Goal: Information Seeking & Learning: Learn about a topic

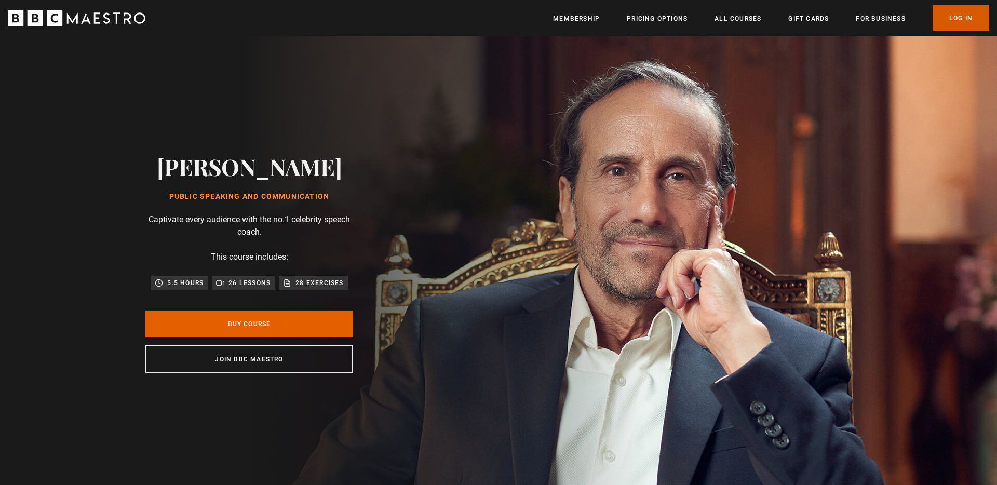
click at [962, 22] on link "Log In" at bounding box center [960, 18] width 57 height 26
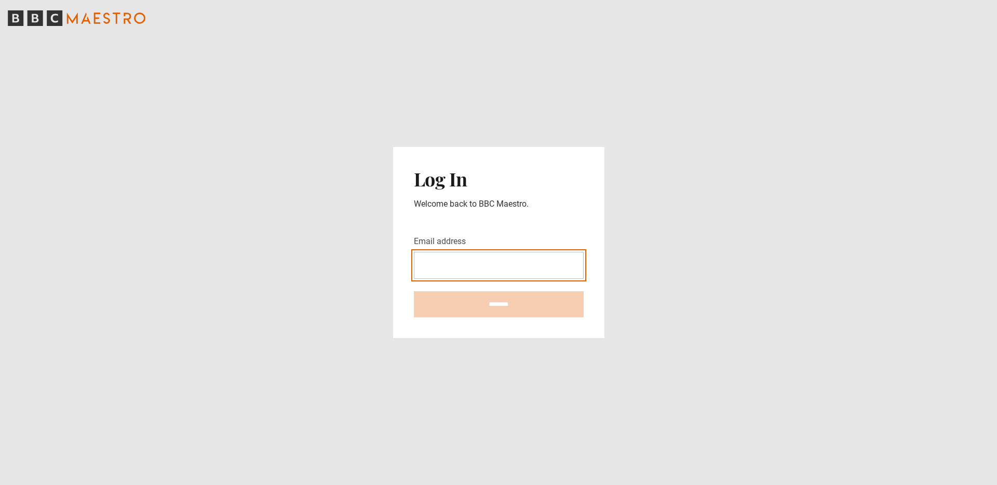
click at [449, 268] on input "Email address" at bounding box center [499, 265] width 170 height 27
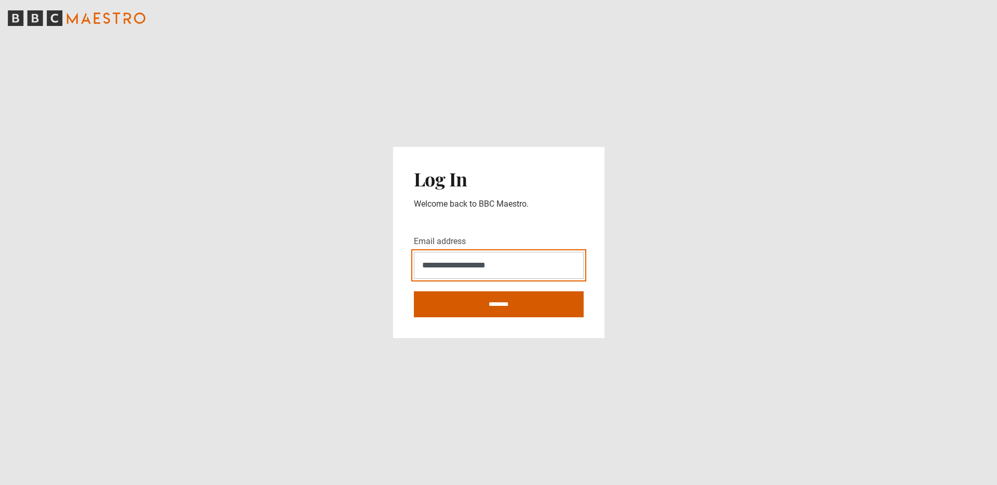
type input "**********"
click at [494, 303] on input "********" at bounding box center [499, 304] width 170 height 26
type input "**********"
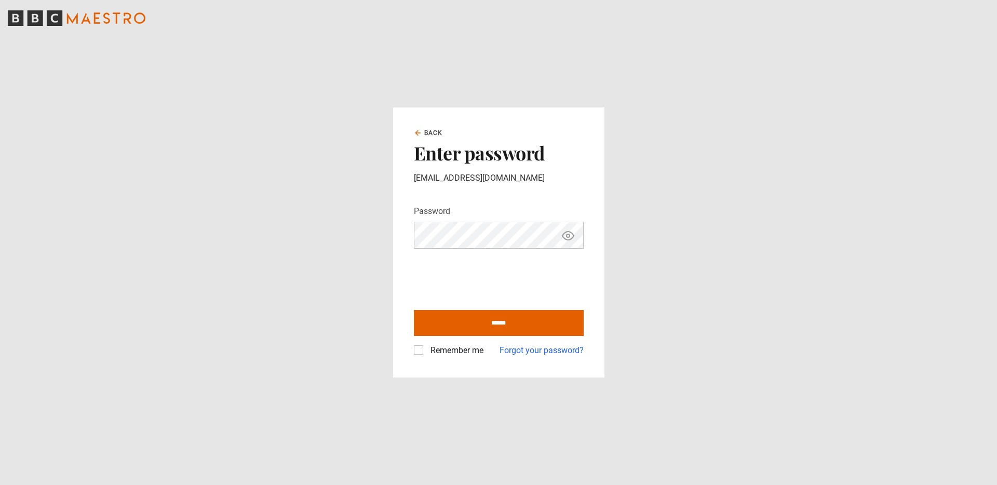
click at [461, 350] on label "Remember me" at bounding box center [454, 350] width 57 height 12
click at [476, 321] on input "******" at bounding box center [499, 323] width 170 height 26
type input "**********"
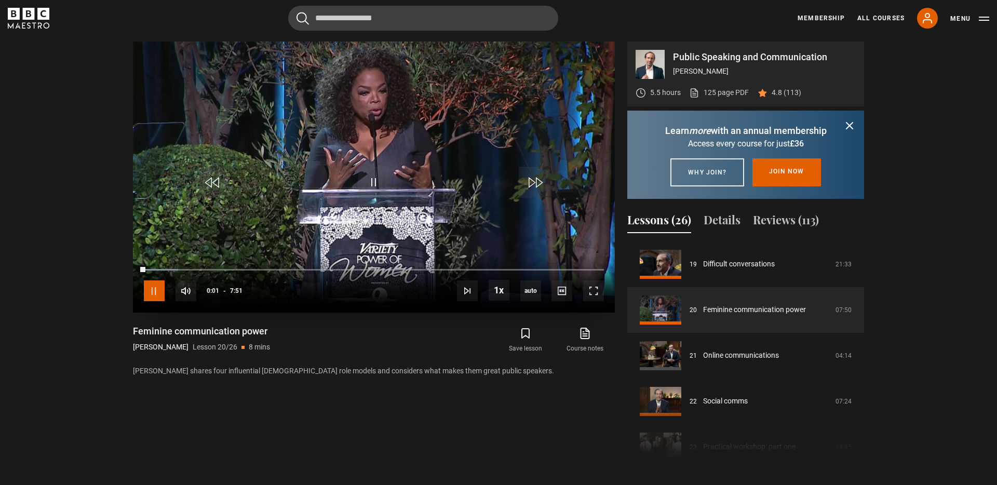
click at [157, 290] on span "Video Player" at bounding box center [154, 290] width 21 height 21
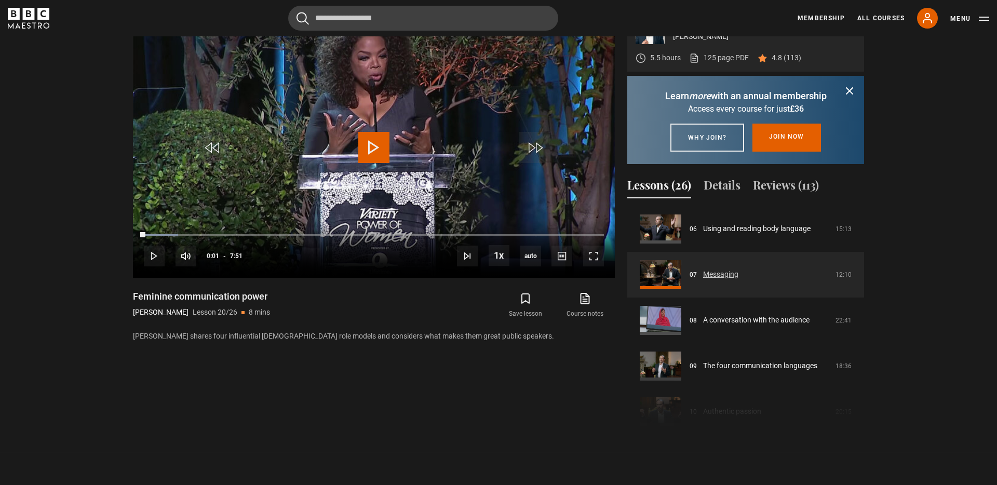
scroll to position [275, 0]
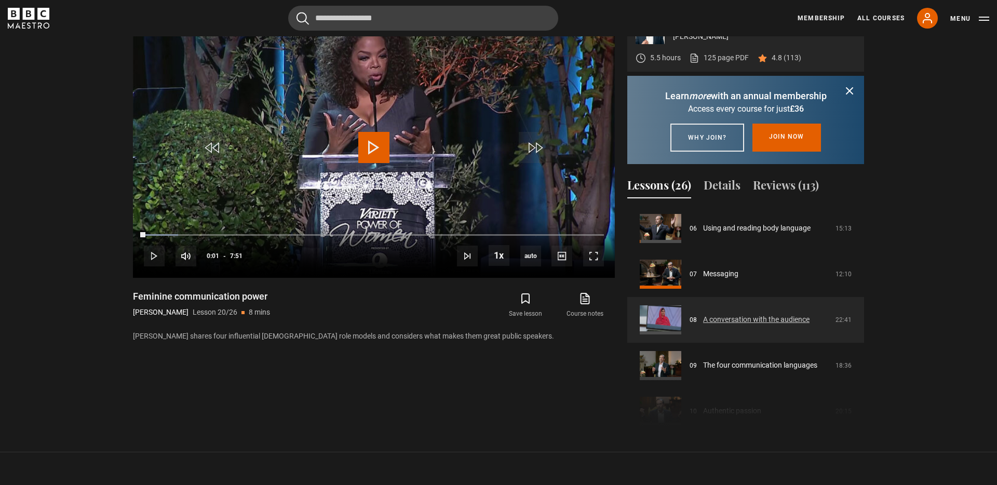
click at [730, 325] on link "A conversation with the audience" at bounding box center [756, 319] width 106 height 11
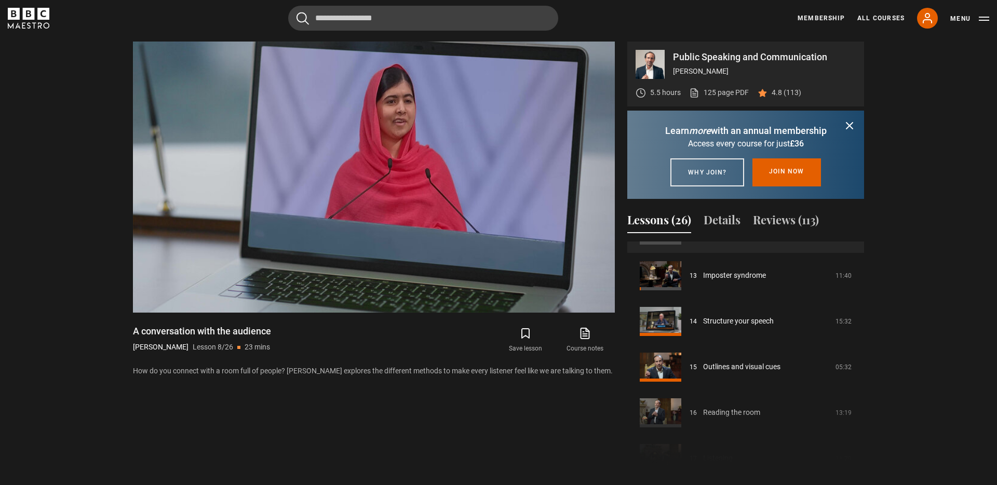
scroll to position [582, 0]
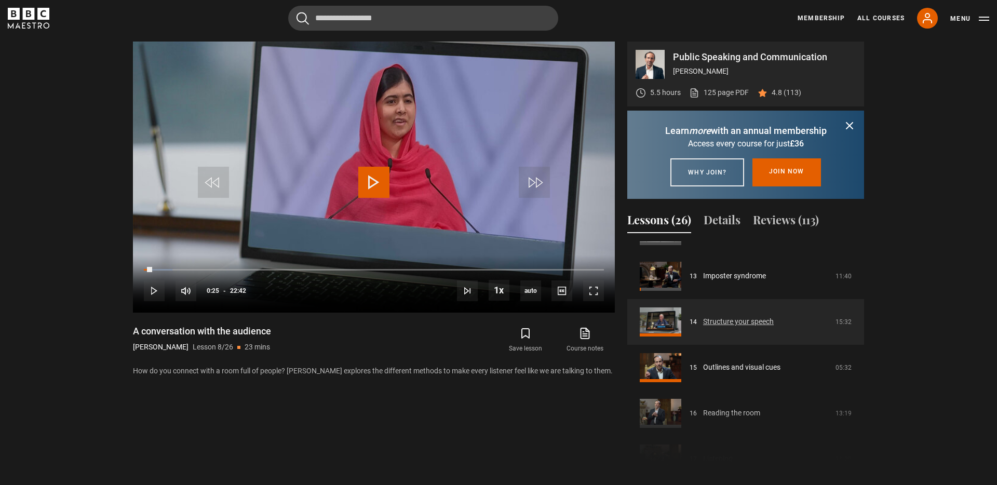
click at [751, 327] on link "Structure your speech" at bounding box center [738, 321] width 71 height 11
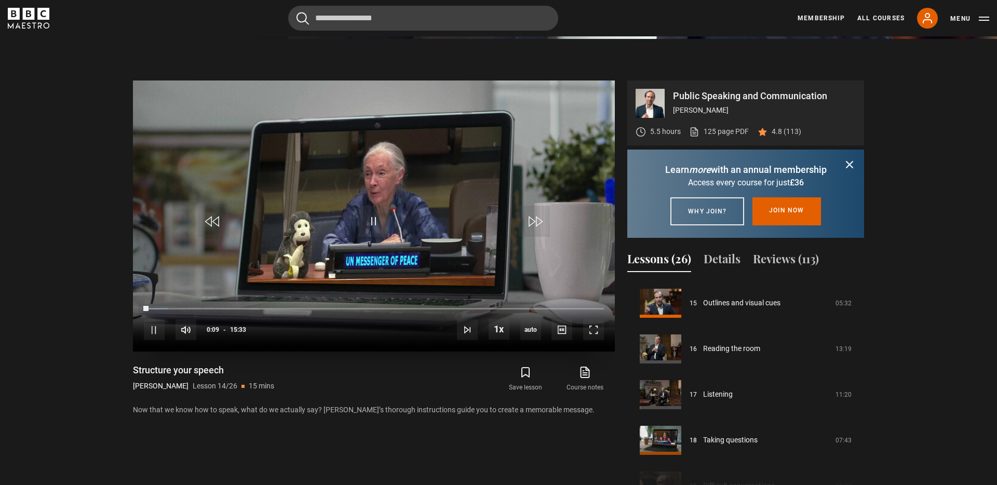
scroll to position [446, 0]
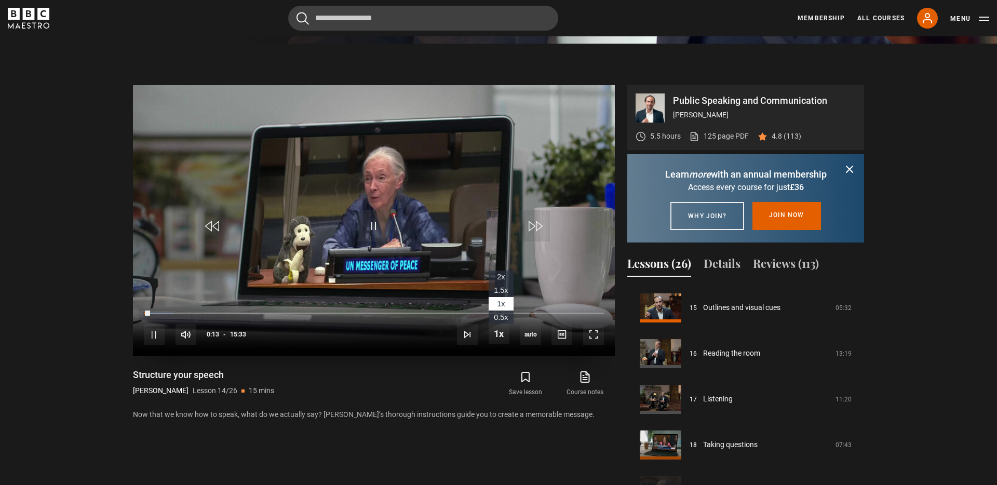
click at [504, 289] on span "1.5x" at bounding box center [501, 290] width 14 height 8
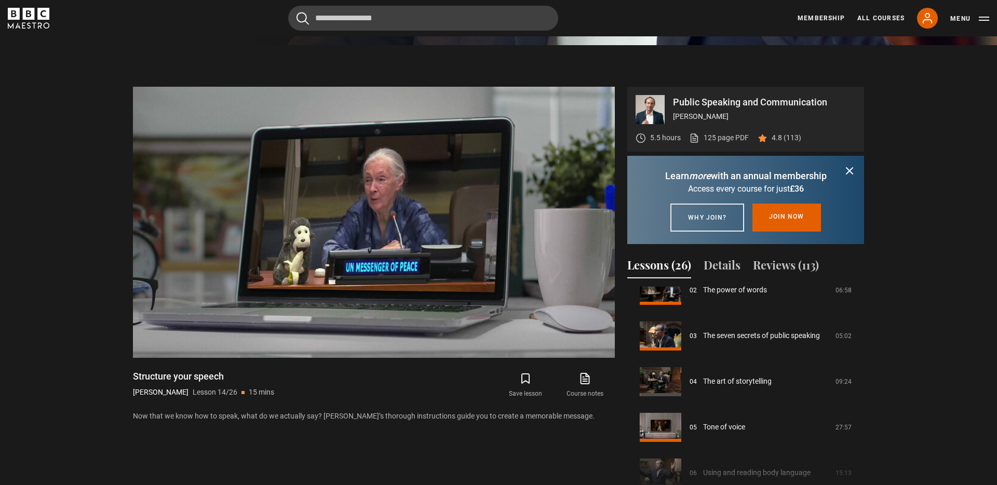
scroll to position [116, 0]
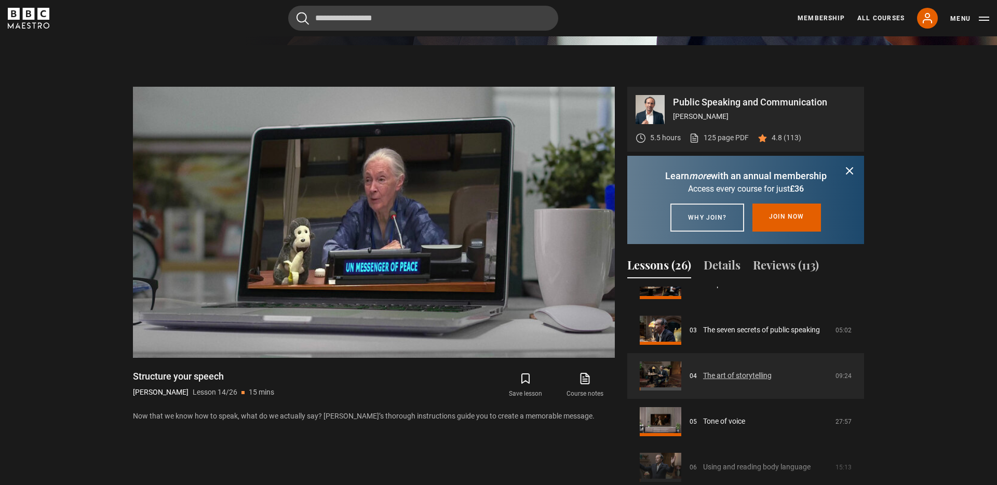
click at [732, 381] on link "The art of storytelling" at bounding box center [737, 375] width 69 height 11
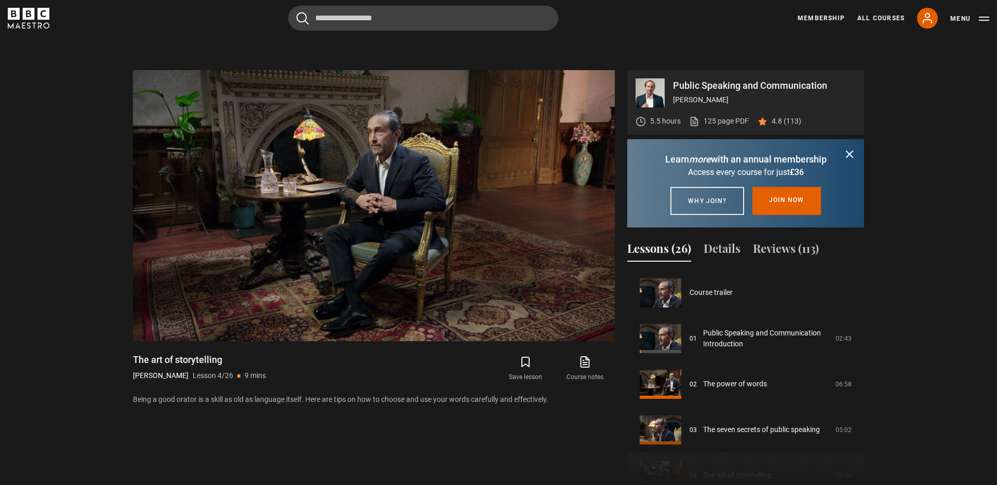
scroll to position [510, 0]
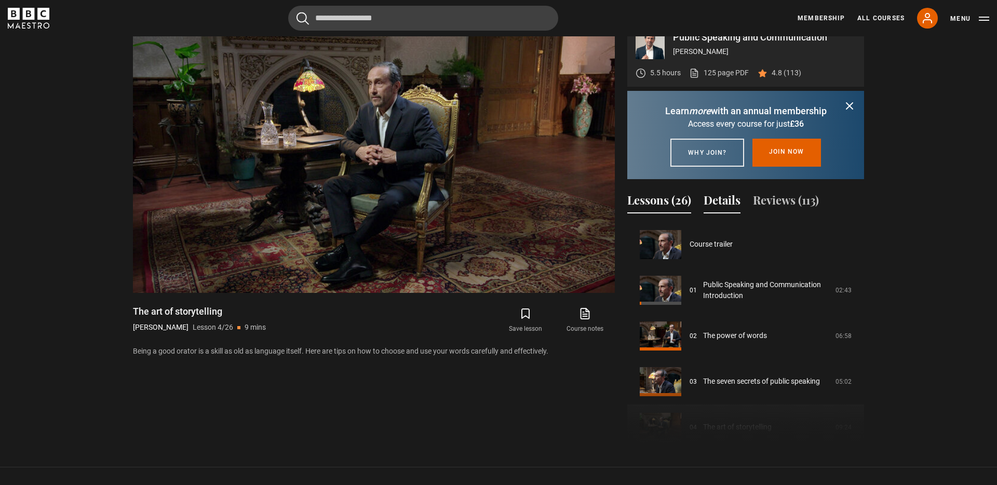
click at [721, 213] on button "Details" at bounding box center [721, 203] width 37 height 22
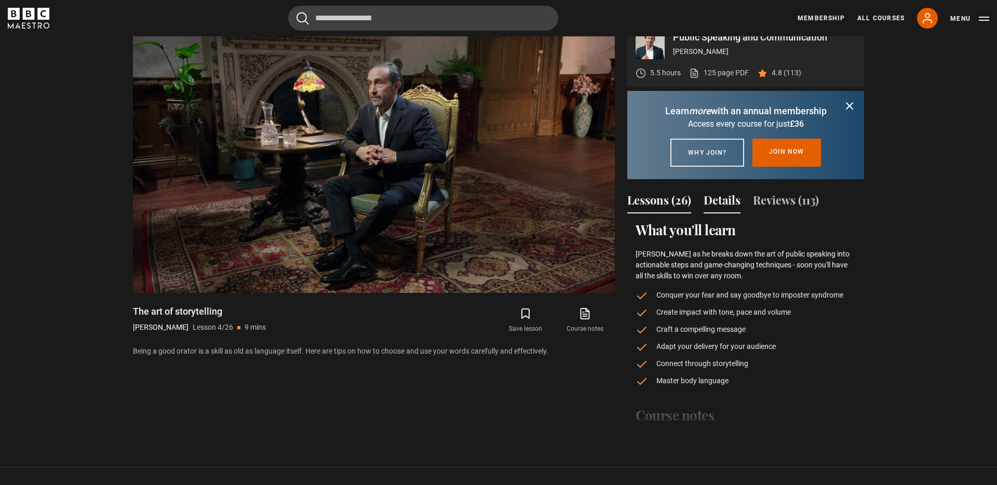
click at [650, 212] on button "Lessons (26)" at bounding box center [659, 203] width 64 height 22
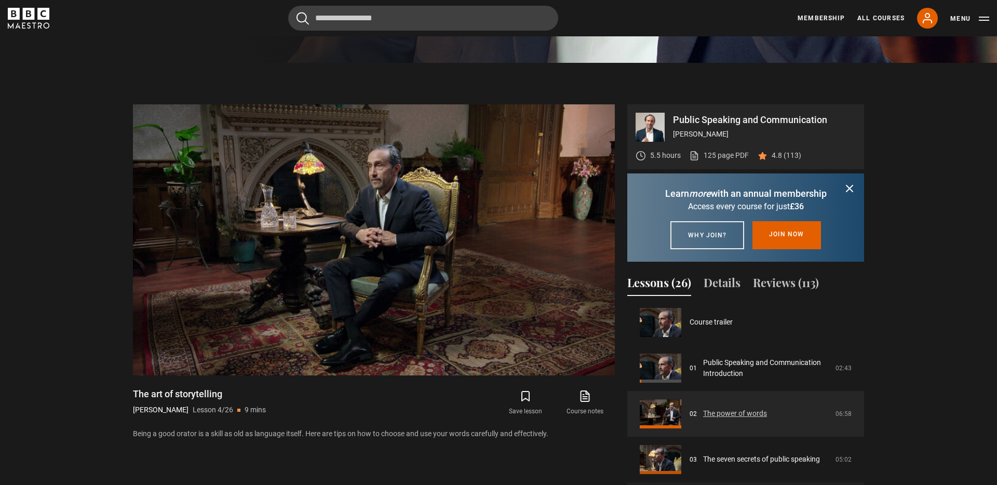
scroll to position [0, 0]
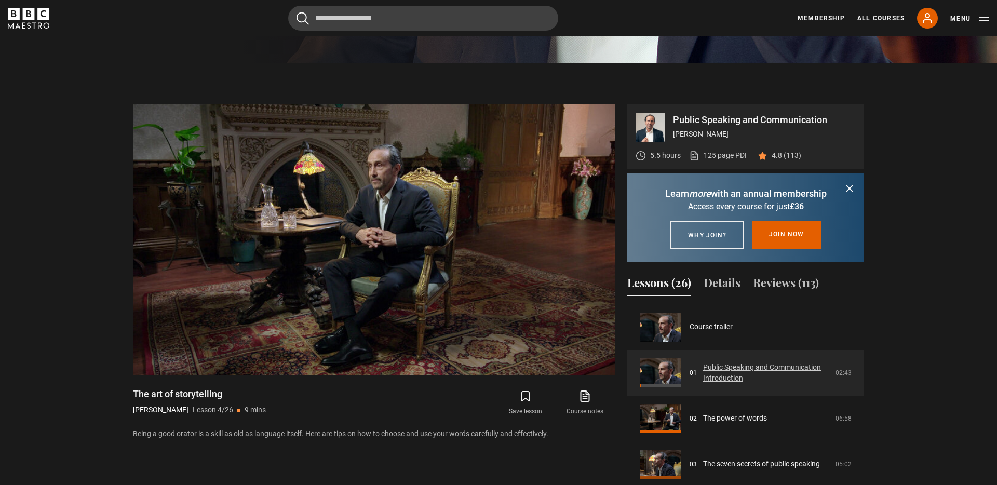
click at [767, 384] on link "Public Speaking and Communication Introduction" at bounding box center [766, 373] width 126 height 22
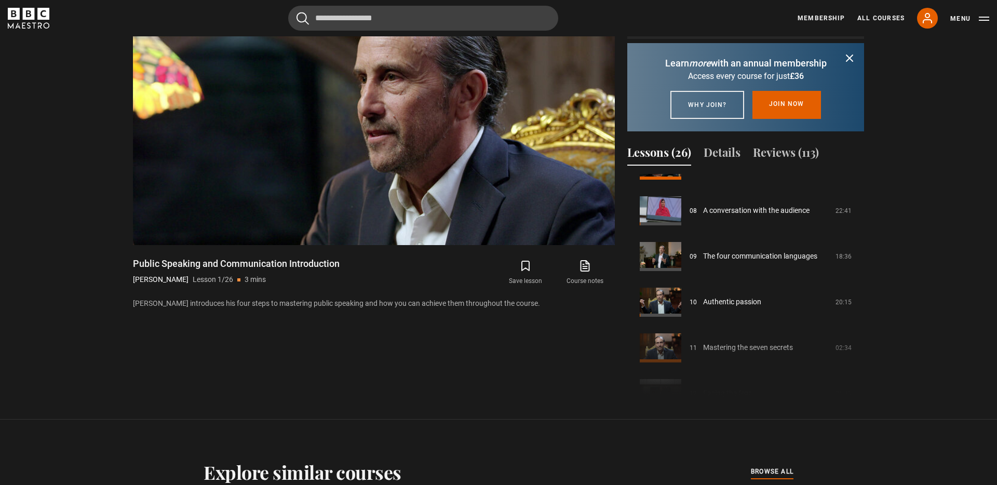
scroll to position [565, 0]
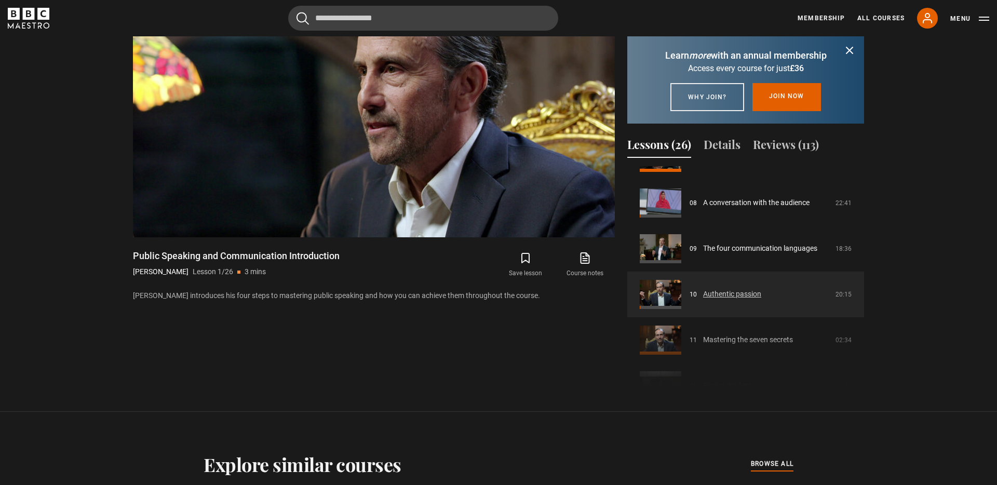
click at [738, 300] on link "Authentic passion" at bounding box center [732, 294] width 58 height 11
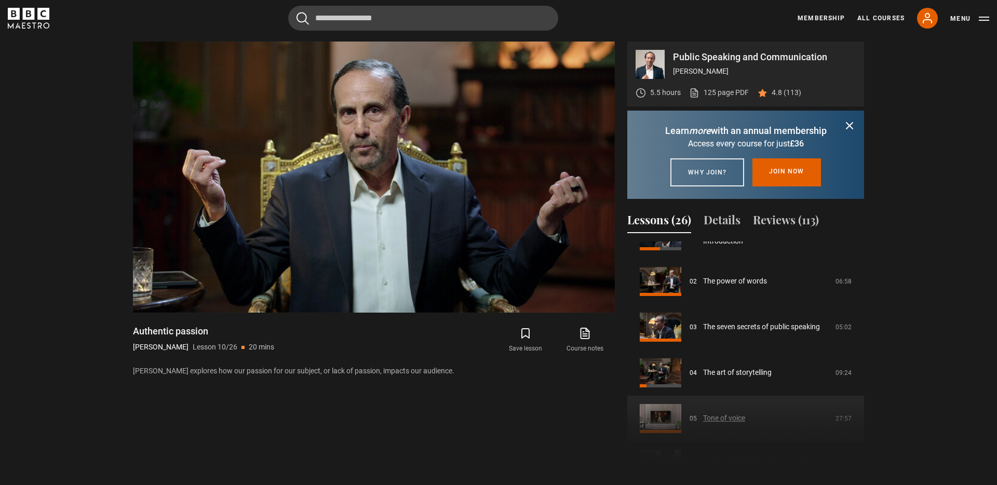
scroll to position [70, 0]
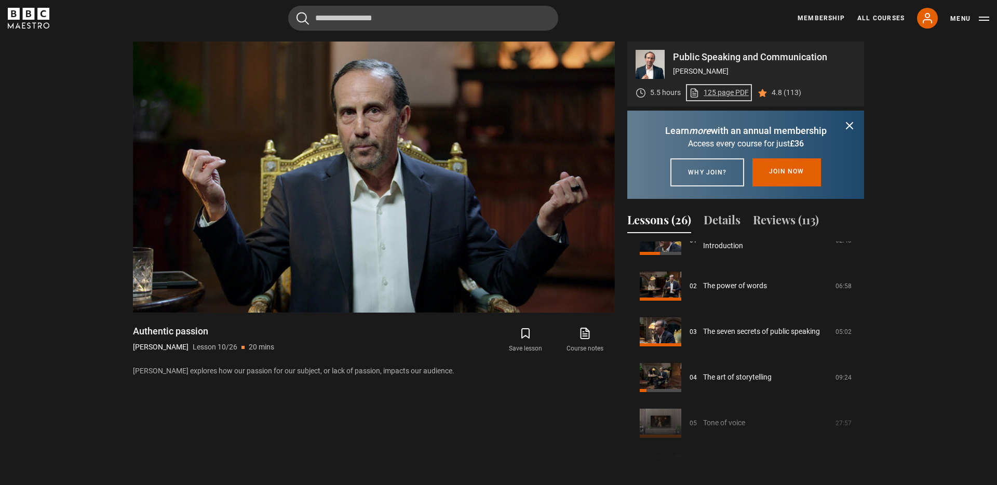
click at [721, 93] on link "125 page PDF (opens in new tab)" at bounding box center [719, 92] width 60 height 11
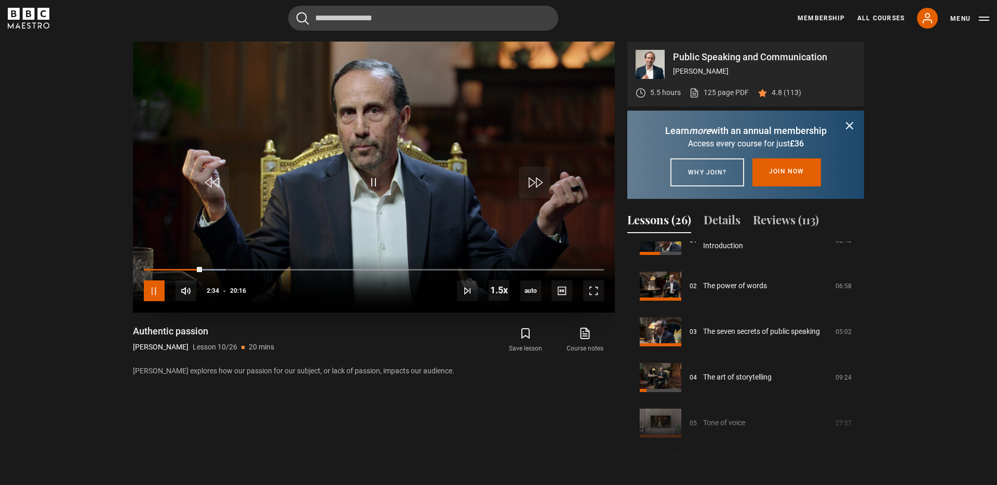
click at [154, 290] on span "Video Player" at bounding box center [154, 290] width 21 height 21
